Goal: Use online tool/utility: Utilize a website feature to perform a specific function

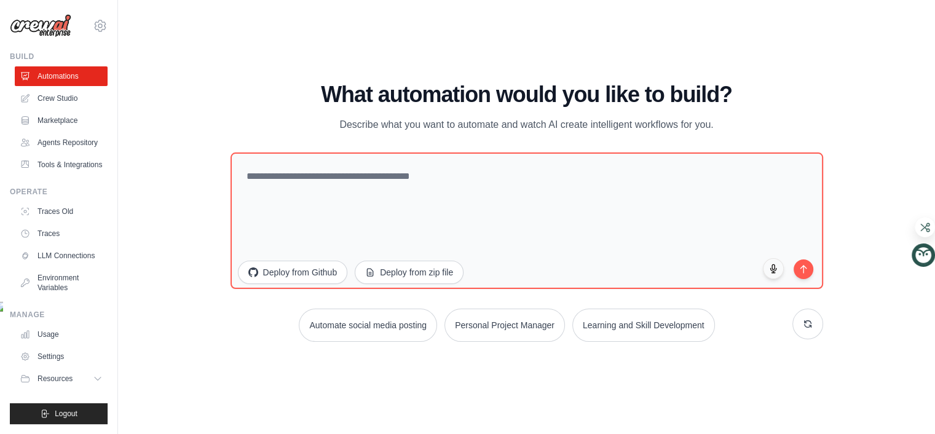
scroll to position [24, 0]
click at [235, 152] on div "WALKTHROUGH See how CrewAI works Try a prompt below to see how CrewAI works, or…" at bounding box center [526, 216] width 777 height 409
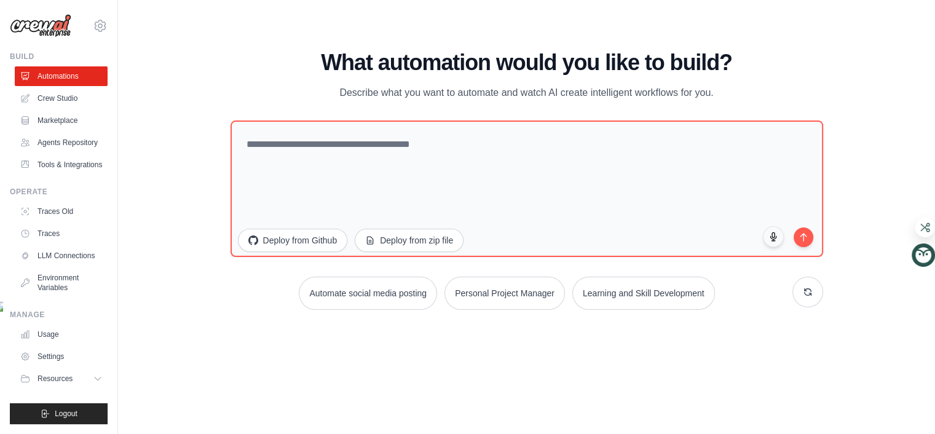
scroll to position [44, 0]
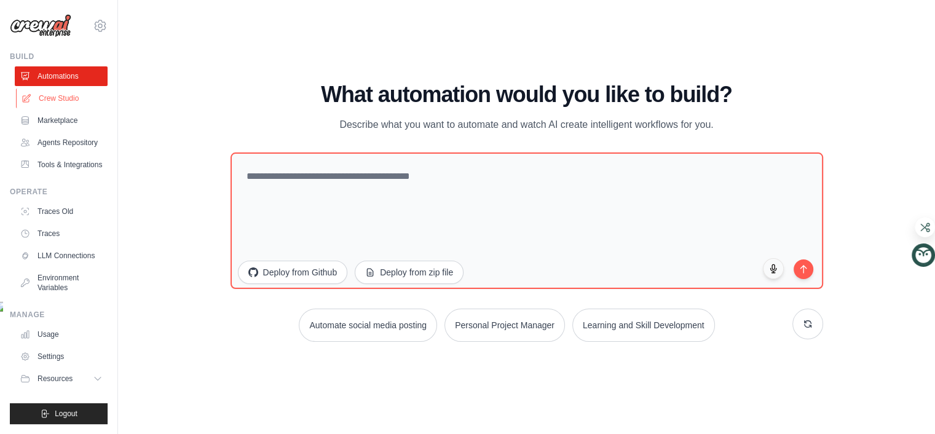
click at [101, 108] on link "Crew Studio" at bounding box center [62, 98] width 93 height 20
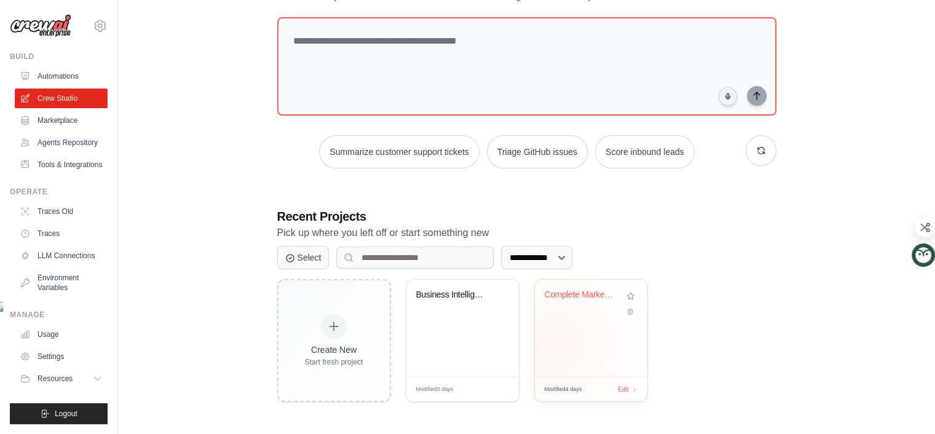
click at [588, 326] on div "Complete Marketing Automation: Anal..." at bounding box center [591, 328] width 112 height 97
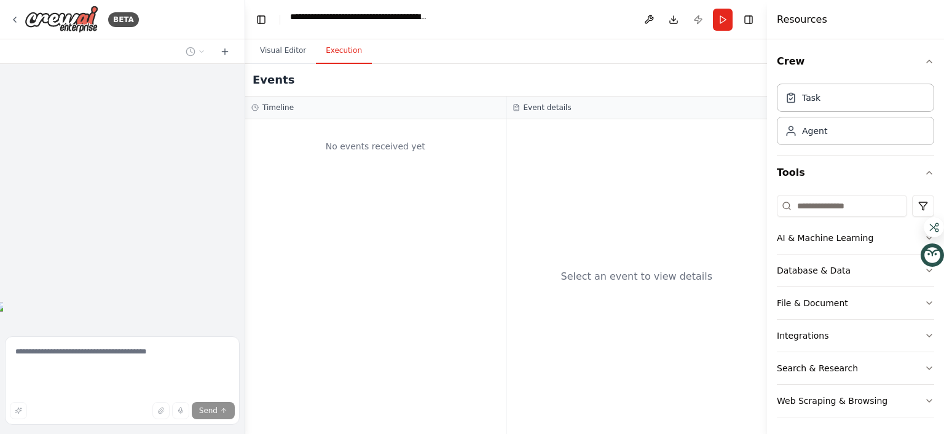
click at [372, 64] on button "Execution" at bounding box center [344, 51] width 56 height 26
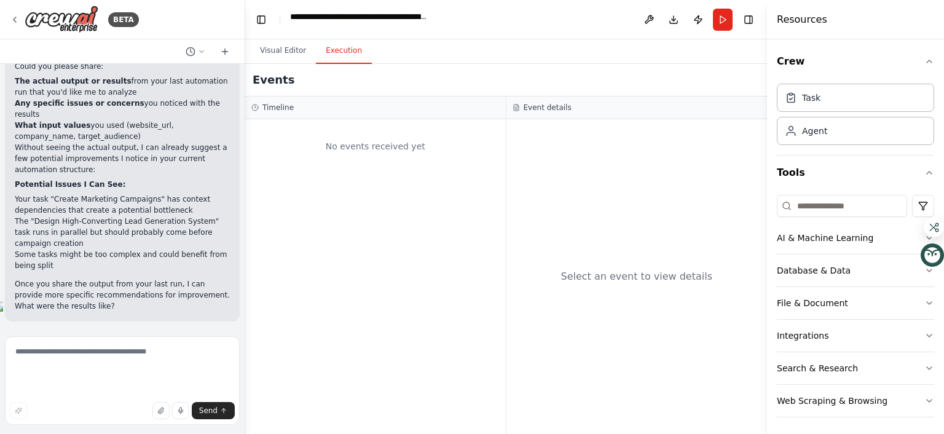
scroll to position [635, 0]
drag, startPoint x: 364, startPoint y: 167, endPoint x: 364, endPoint y: 160, distance: 6.8
click at [364, 112] on div "Timeline" at bounding box center [375, 108] width 248 height 10
click at [713, 31] on button "Run" at bounding box center [723, 20] width 20 height 22
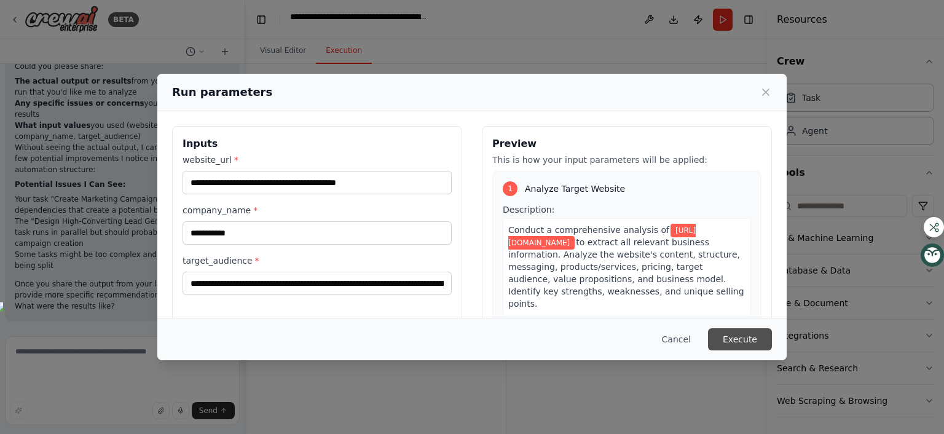
click at [772, 337] on button "Execute" at bounding box center [740, 339] width 64 height 22
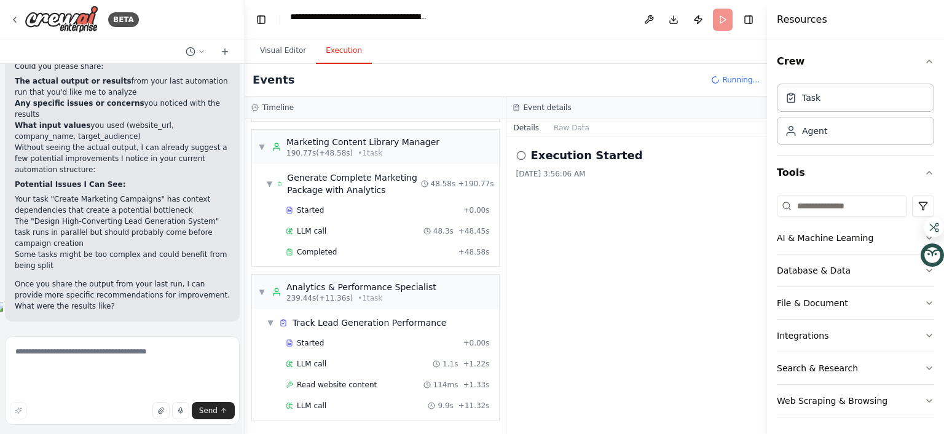
scroll to position [3191, 0]
